Goal: Transaction & Acquisition: Purchase product/service

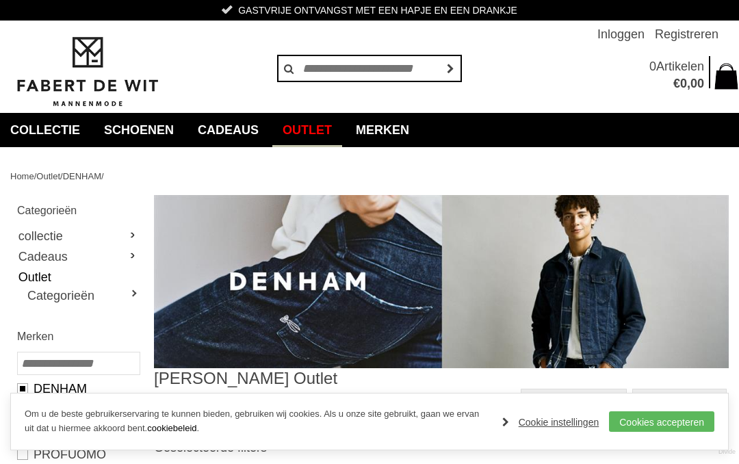
click at [658, 419] on link "Cookies accepteren" at bounding box center [661, 421] width 105 height 21
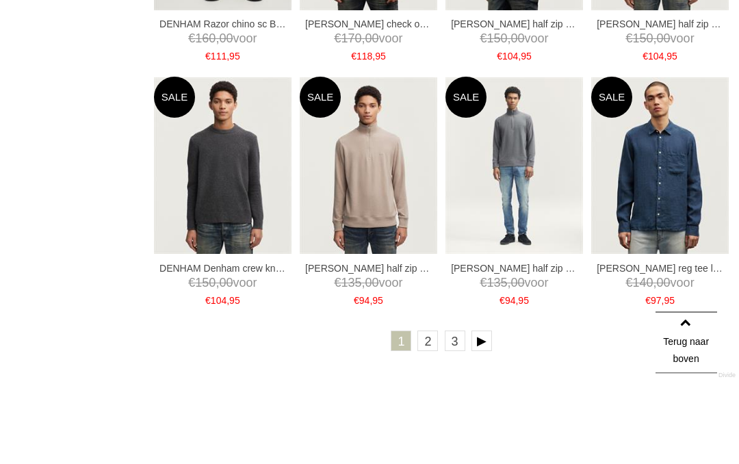
scroll to position [2500, 0]
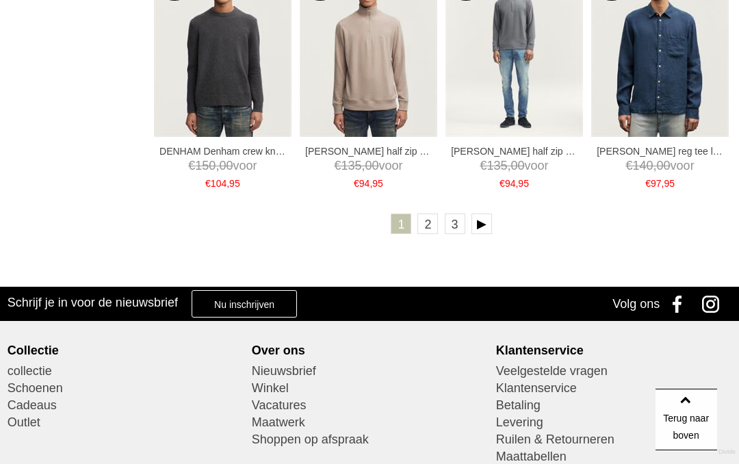
click at [428, 228] on link "2" at bounding box center [427, 223] width 21 height 21
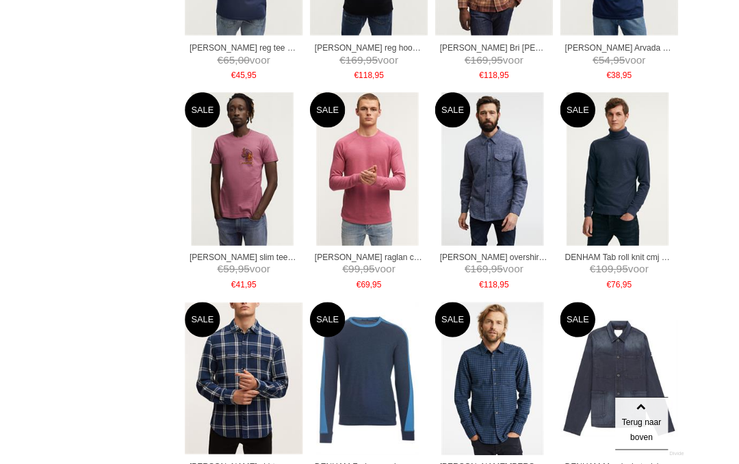
scroll to position [2347, 0]
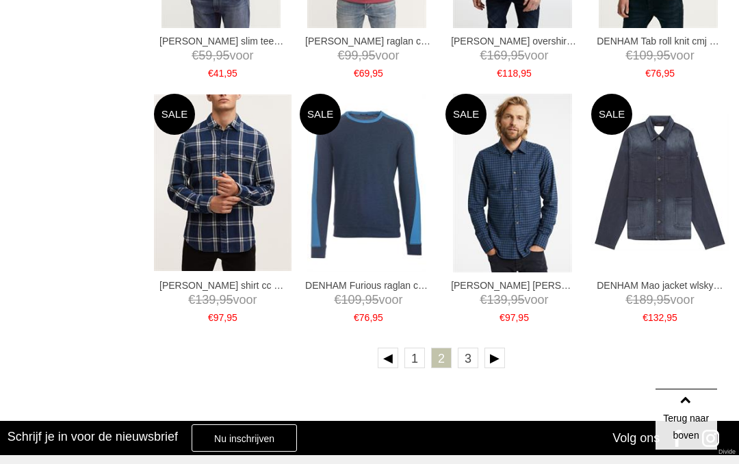
click at [490, 355] on link at bounding box center [494, 358] width 21 height 21
